Goal: Find specific page/section: Find specific page/section

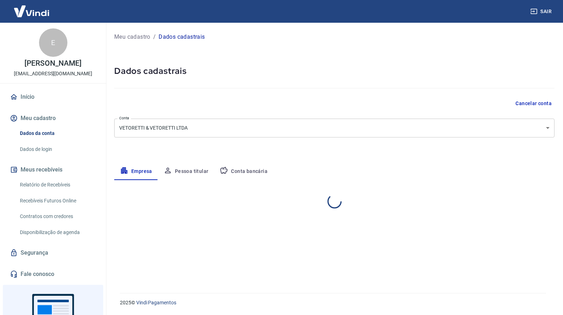
select select "RS"
select select "business"
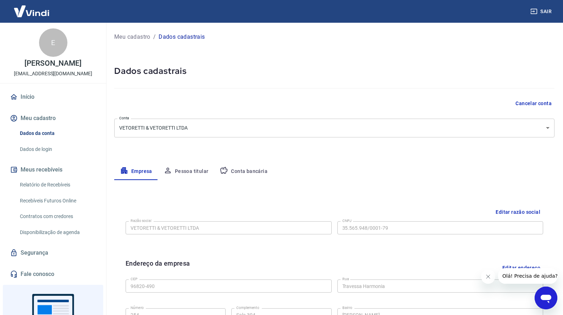
click at [38, 181] on link "Relatório de Recebíveis" at bounding box center [57, 184] width 81 height 15
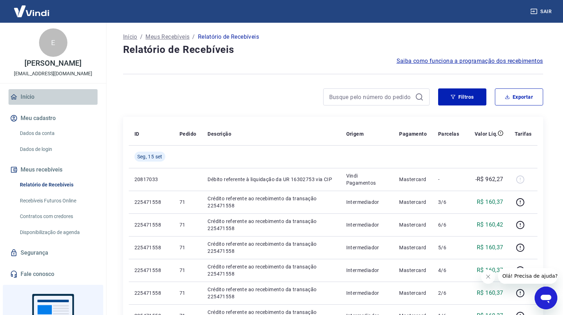
click at [26, 96] on link "Início" at bounding box center [53, 97] width 89 height 16
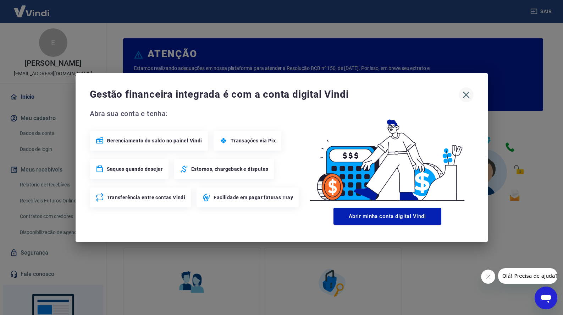
click at [467, 93] on icon "button" at bounding box center [466, 95] width 7 height 7
